Goal: Check status: Check status

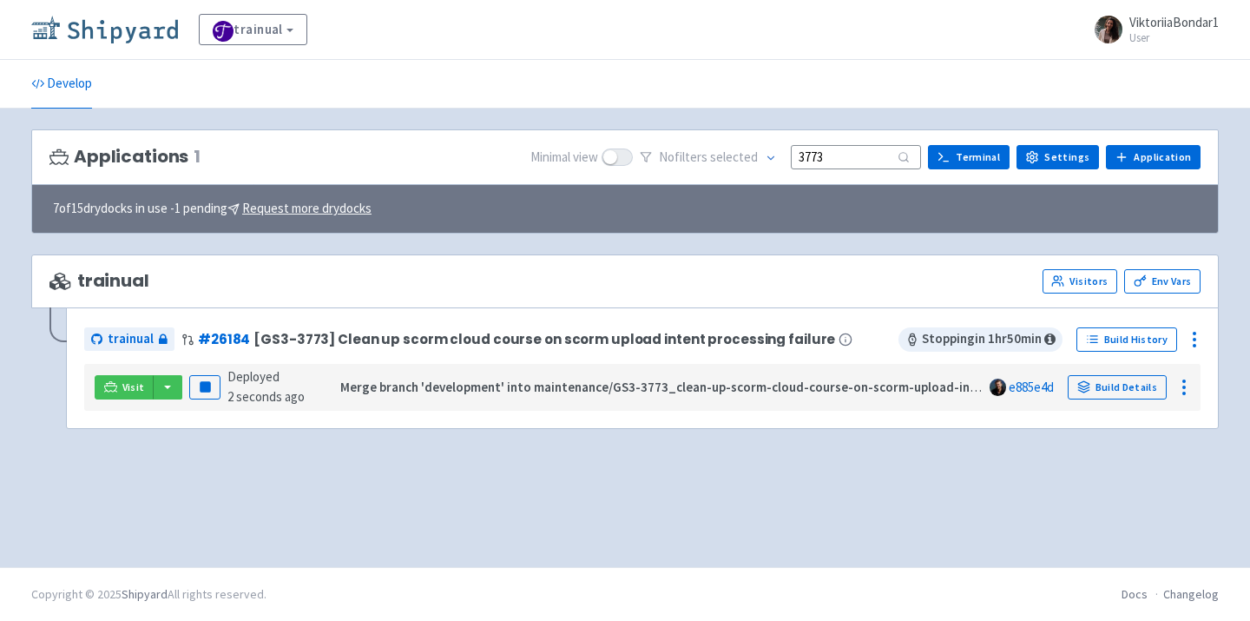
click at [128, 30] on img at bounding box center [104, 30] width 147 height 28
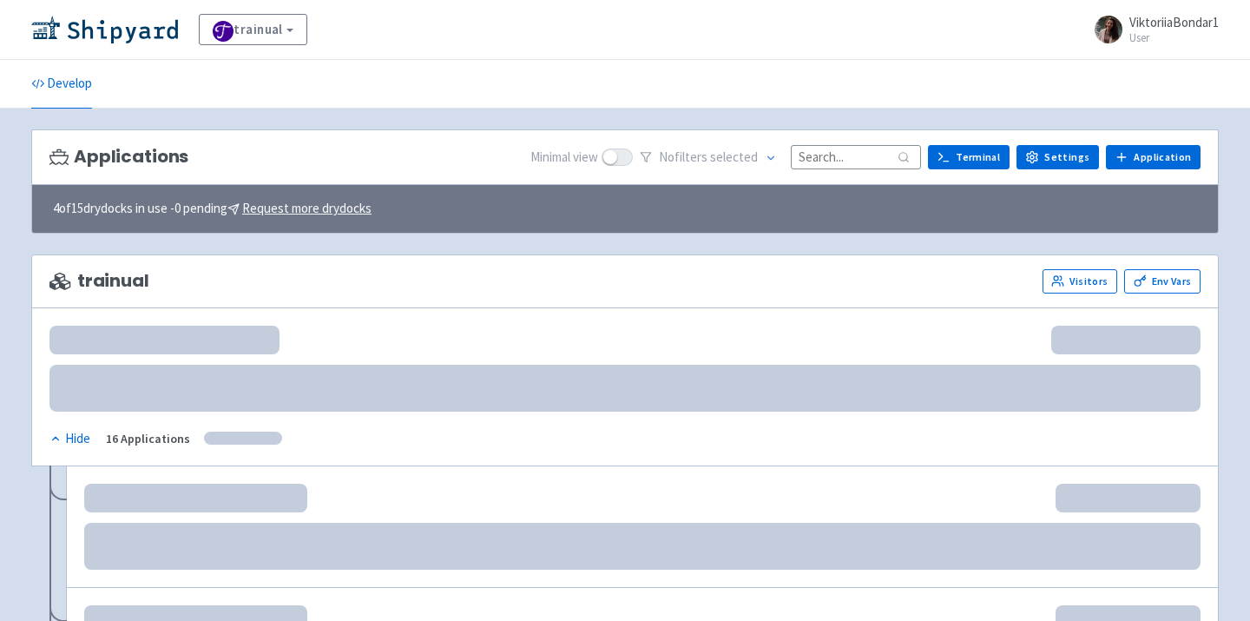
click at [844, 158] on input at bounding box center [856, 156] width 130 height 23
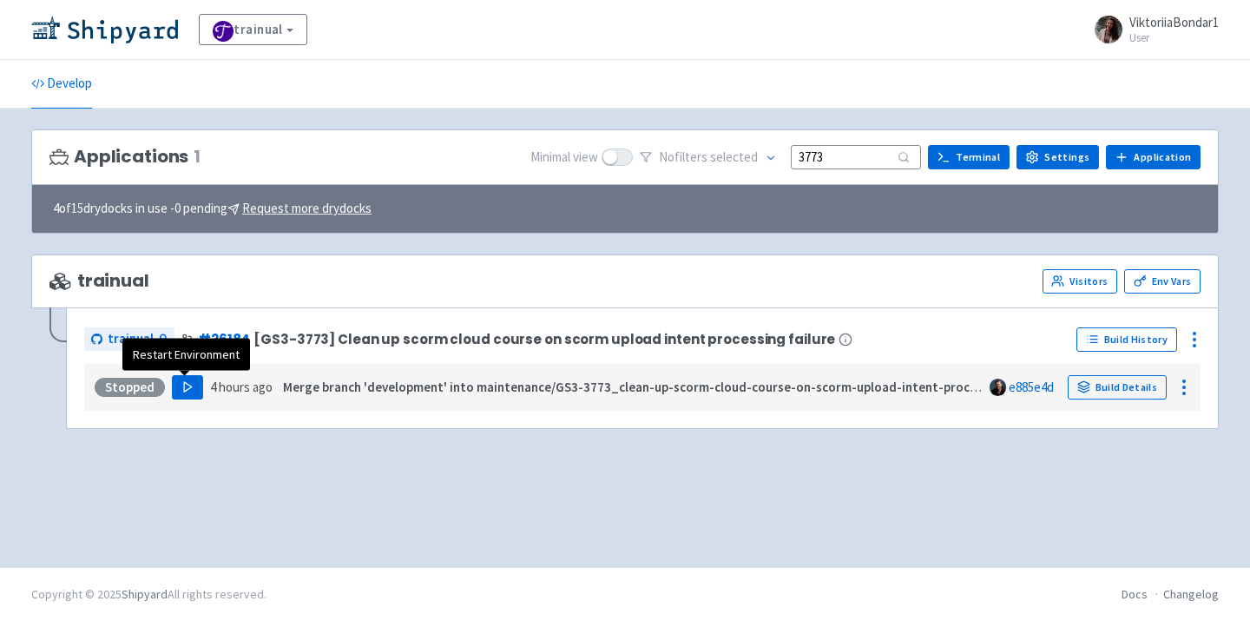
type input "3773"
click at [193, 384] on button "Play" at bounding box center [187, 387] width 31 height 24
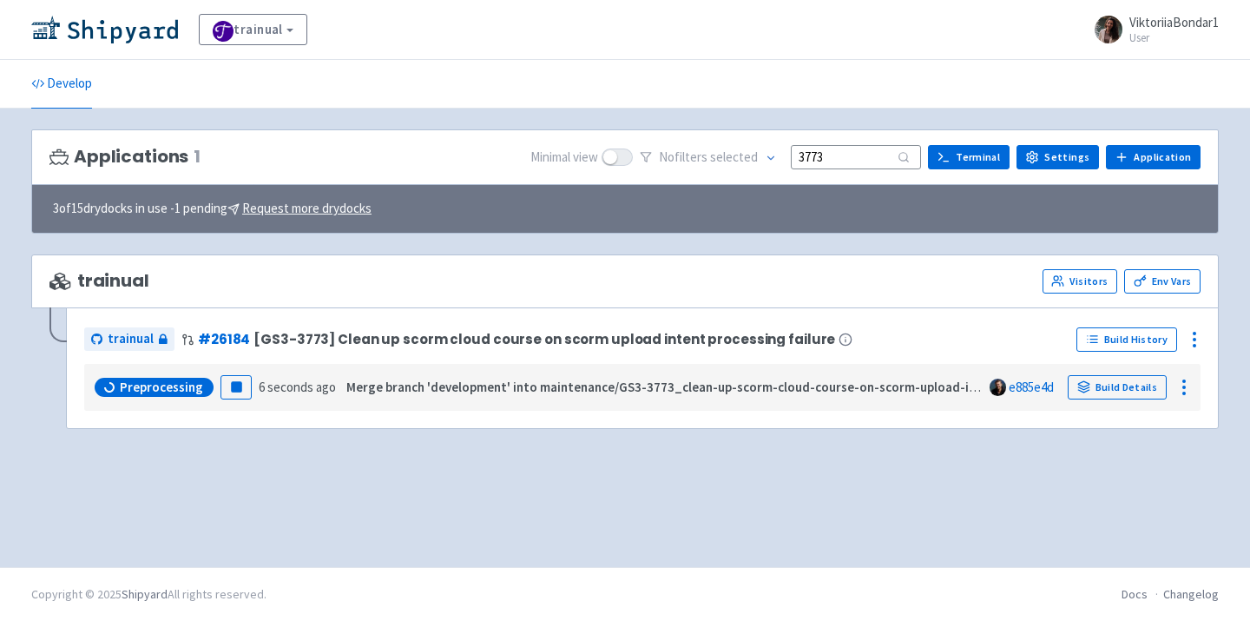
click at [388, 489] on div "Applications 1 Minimal view No filter s selected 3773 Terminal Settings Applica…" at bounding box center [625, 337] width 1188 height 417
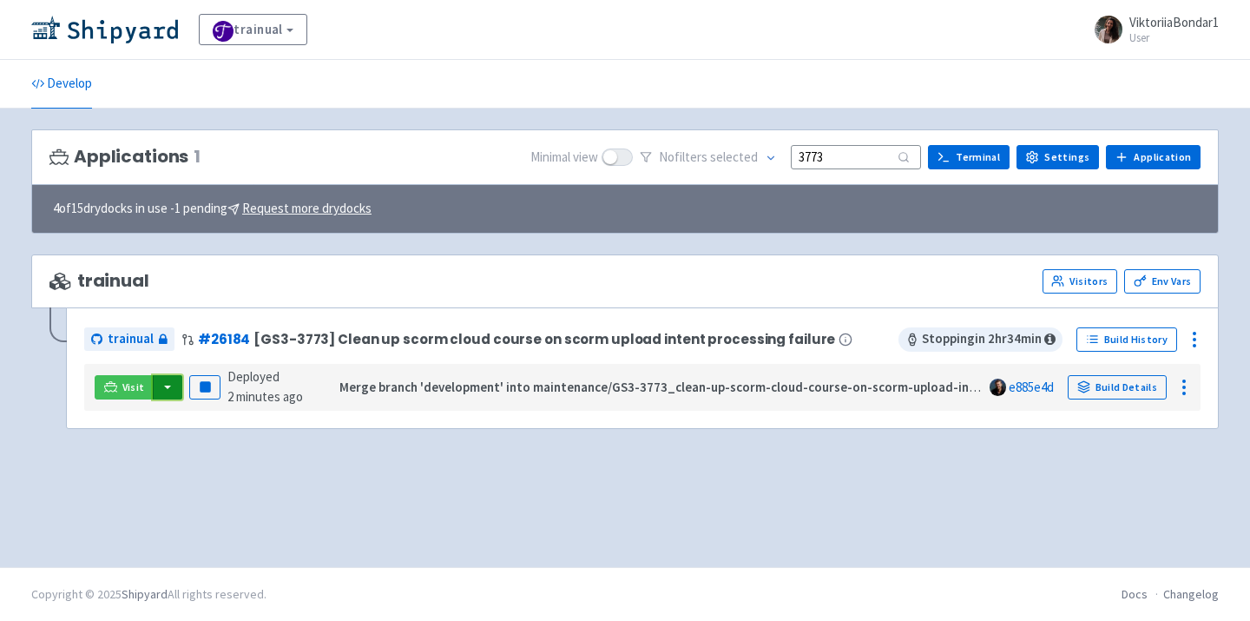
click at [167, 394] on button "button" at bounding box center [168, 387] width 30 height 24
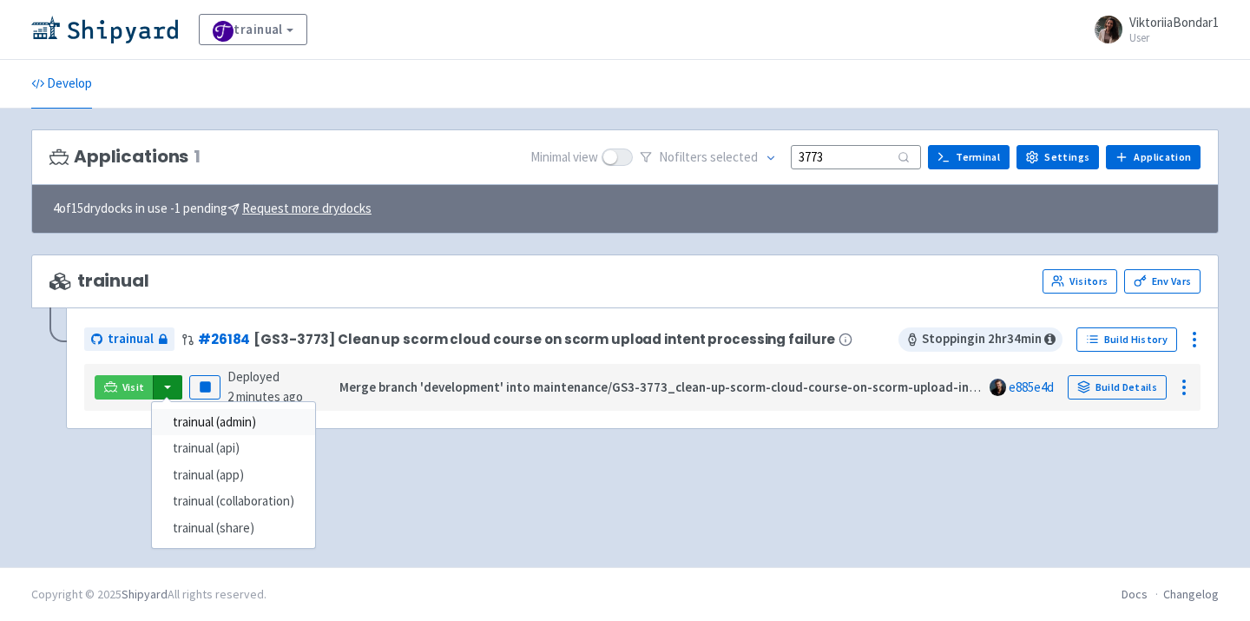
click at [232, 419] on link "trainual (admin)" at bounding box center [233, 422] width 163 height 27
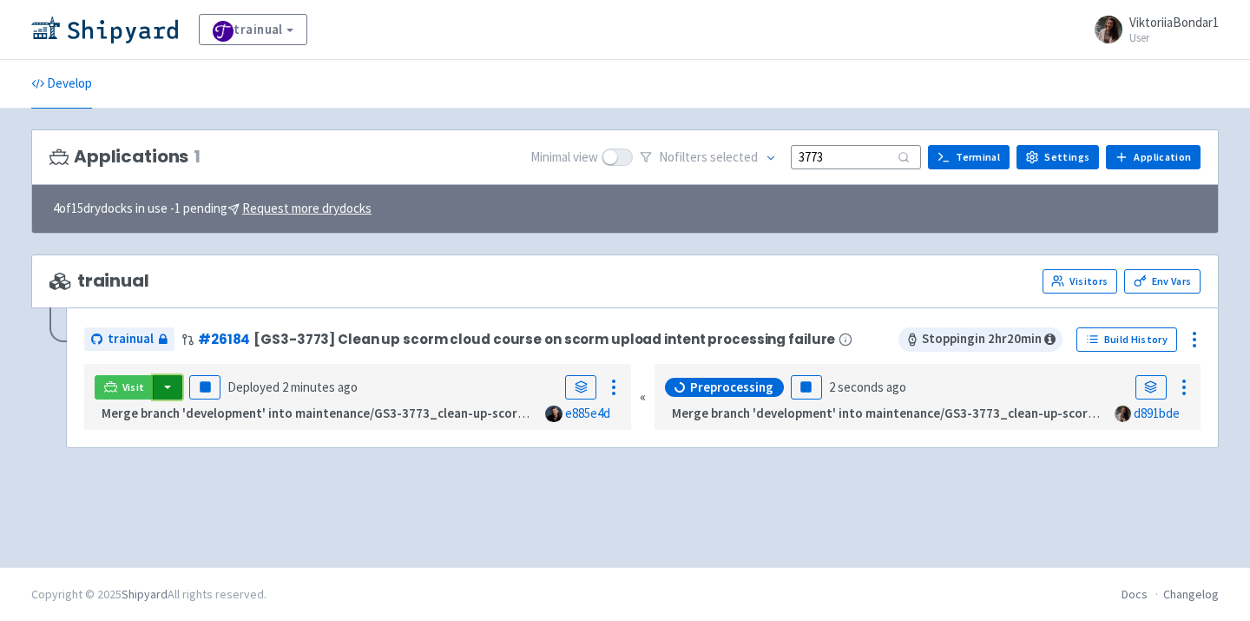
click at [166, 384] on button "button" at bounding box center [168, 387] width 30 height 24
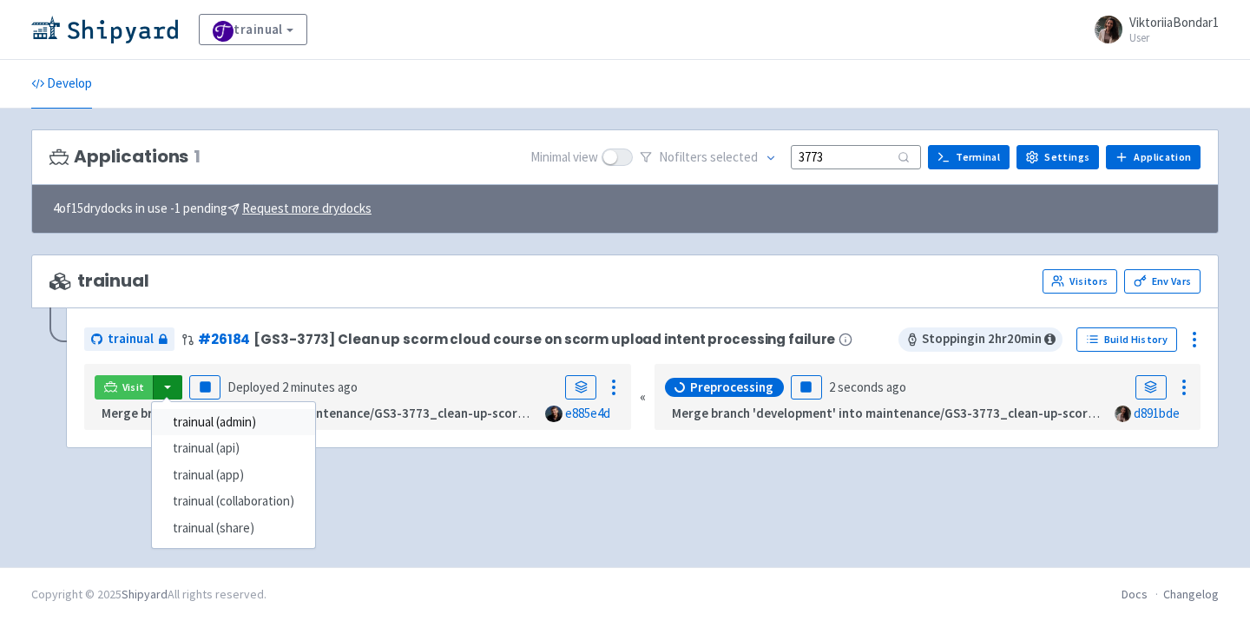
click at [251, 419] on link "trainual (admin)" at bounding box center [233, 422] width 163 height 27
